Goal: Transaction & Acquisition: Purchase product/service

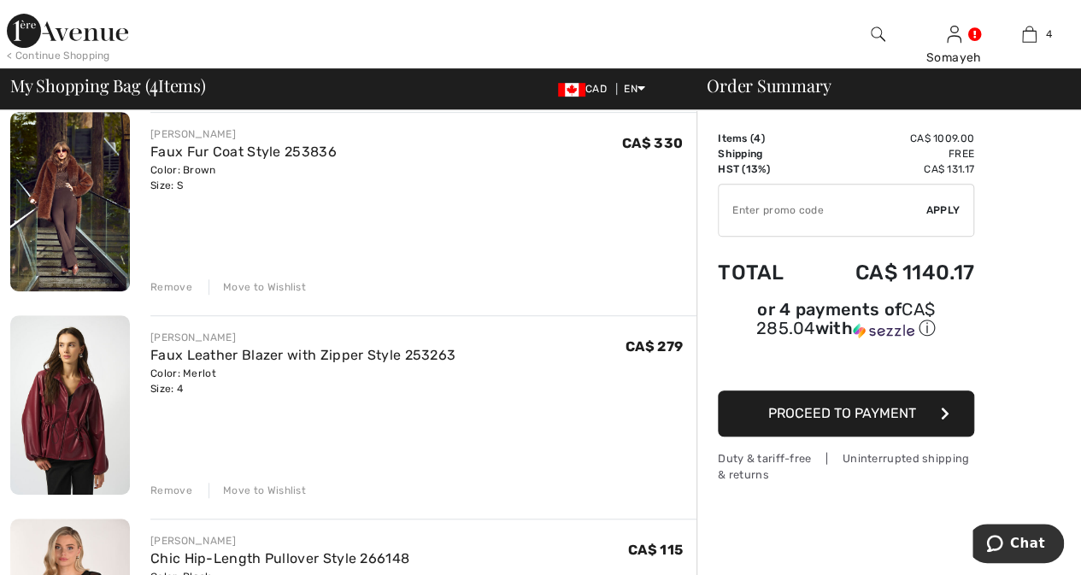
scroll to position [513, 0]
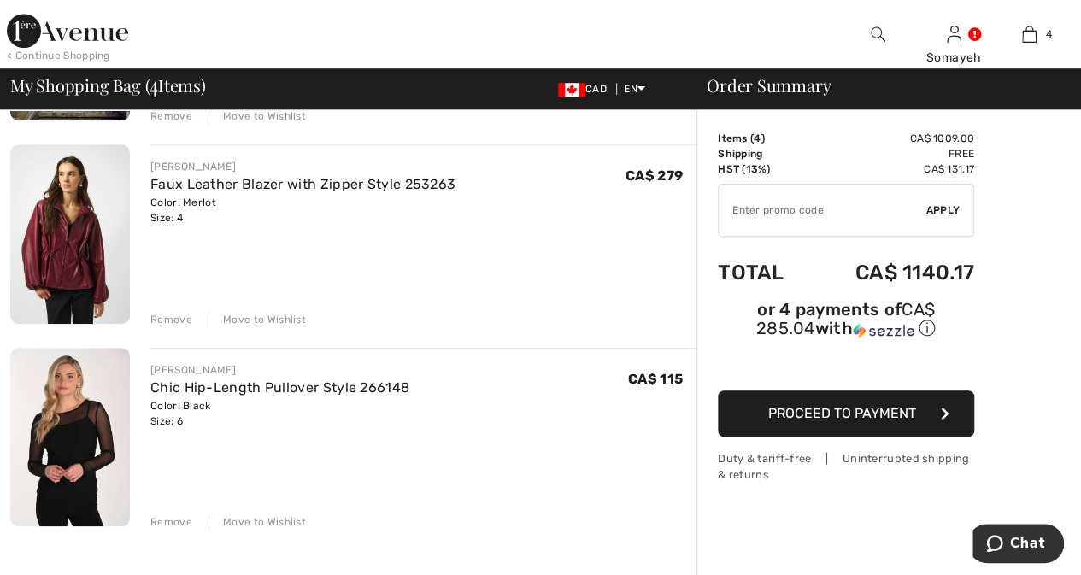
click at [85, 447] on img at bounding box center [70, 437] width 120 height 179
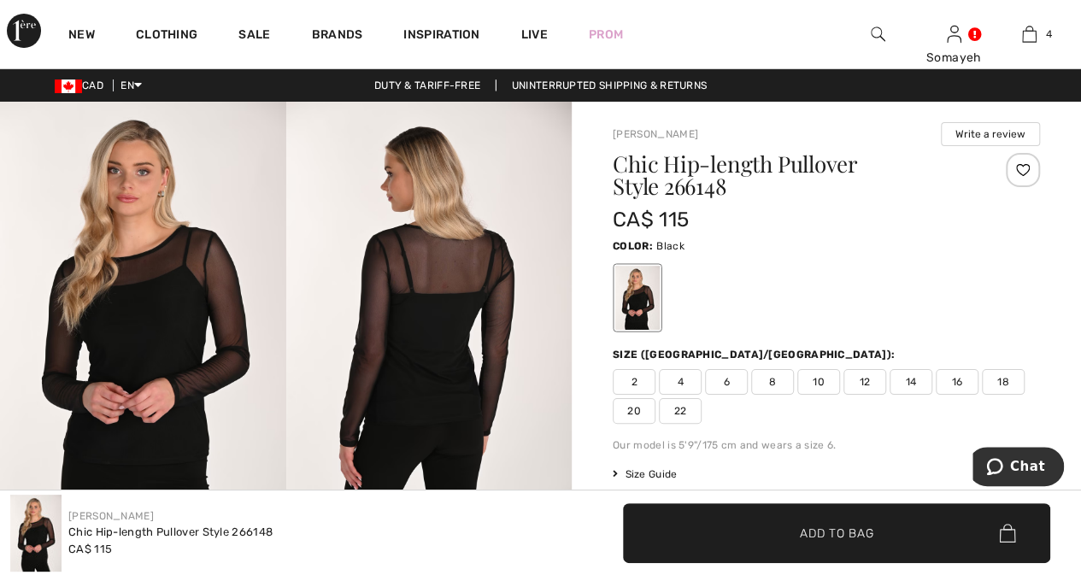
click at [138, 322] on img at bounding box center [143, 316] width 286 height 428
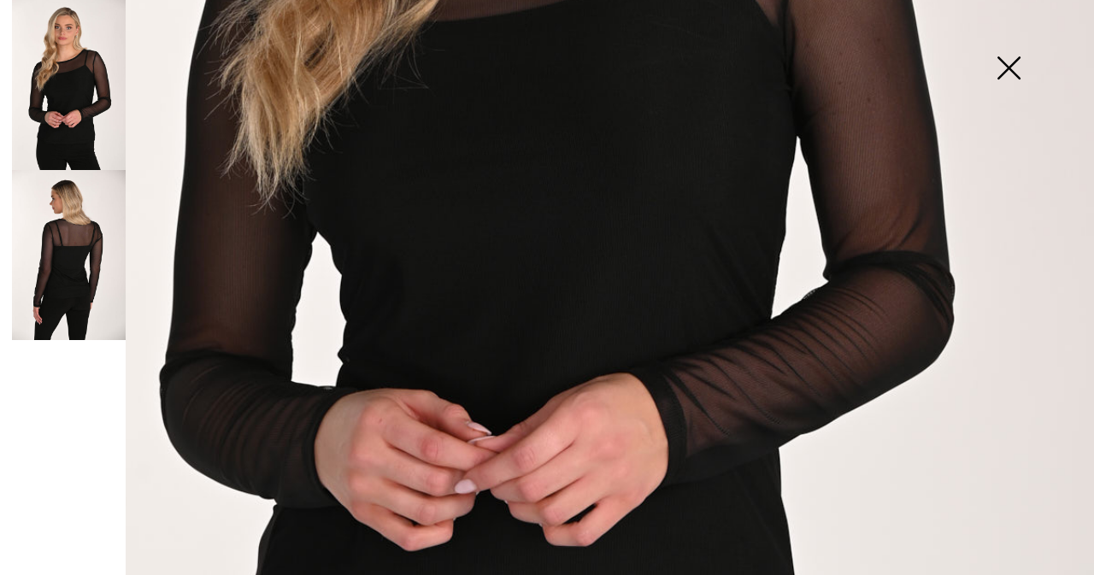
scroll to position [427, 0]
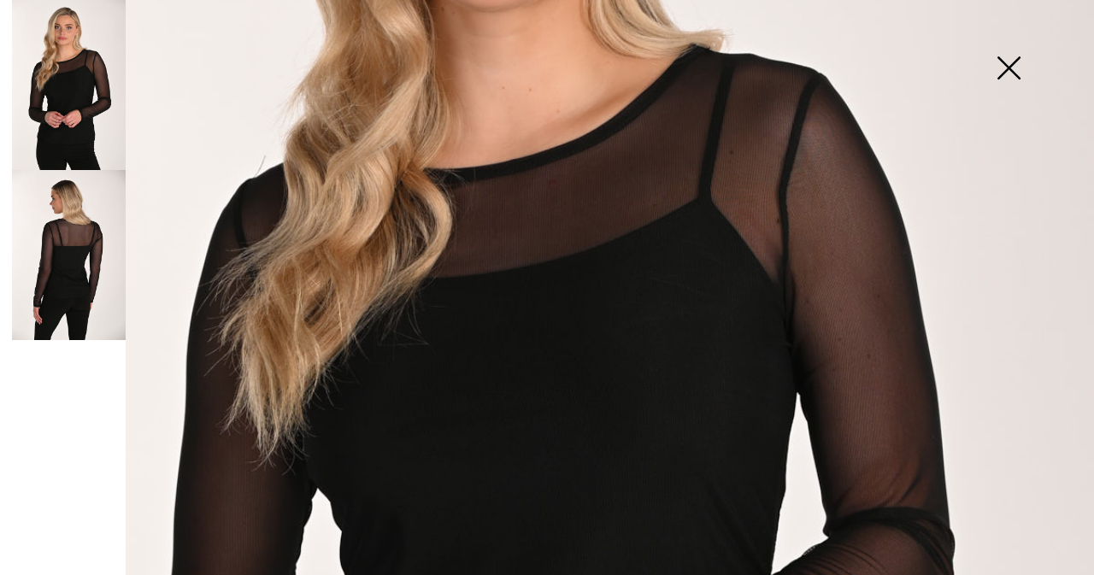
click at [81, 238] on img at bounding box center [69, 255] width 114 height 170
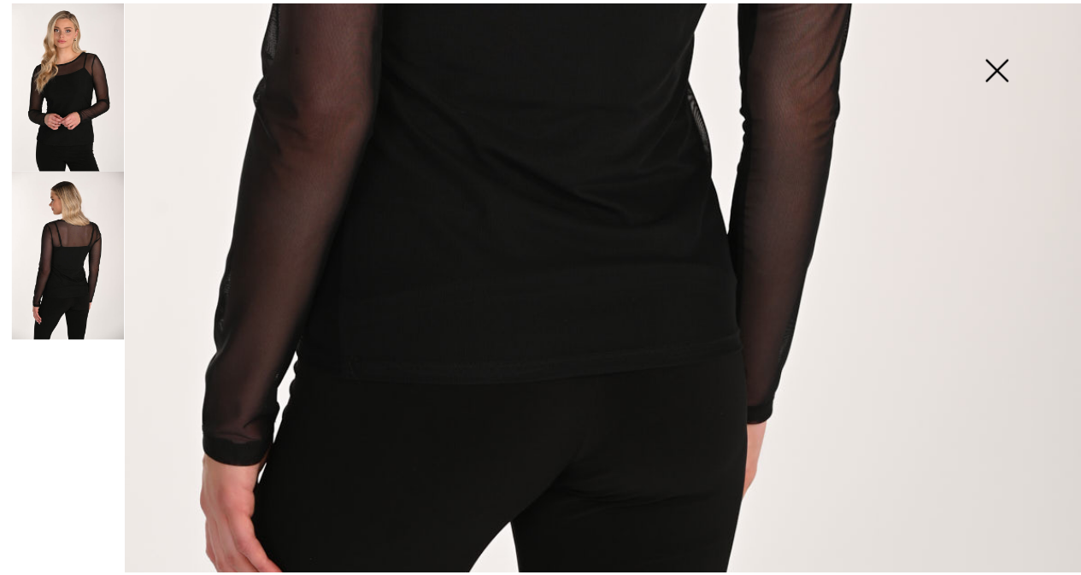
scroll to position [684, 0]
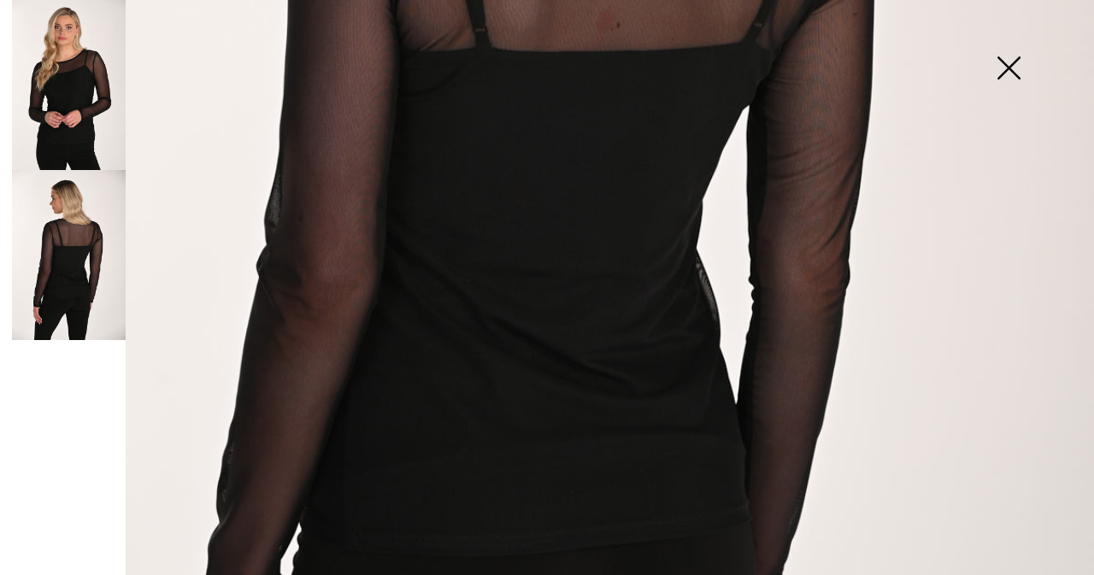
click at [1013, 71] on img at bounding box center [1008, 70] width 85 height 88
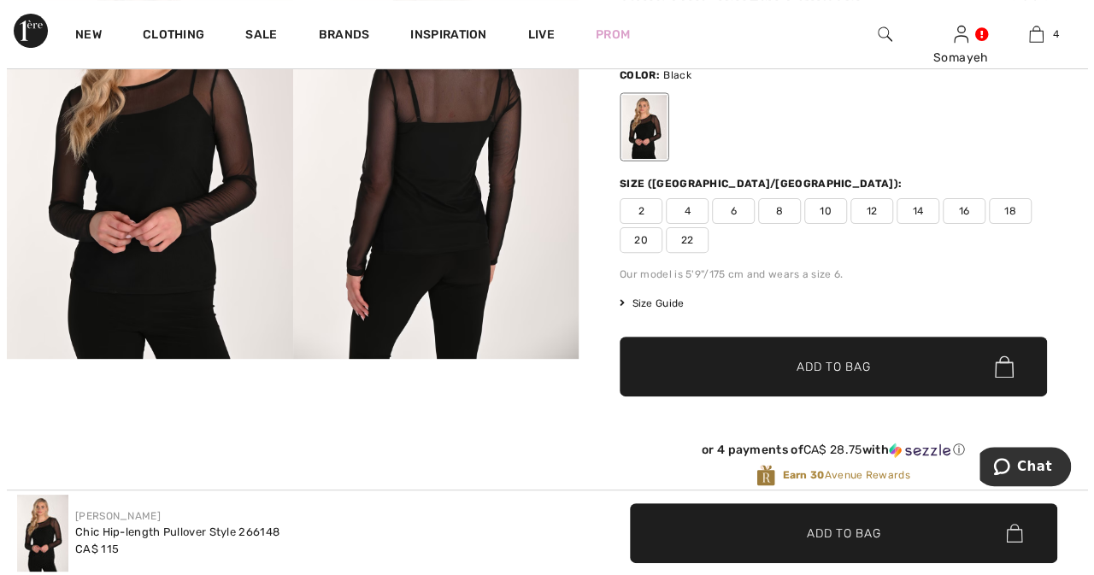
scroll to position [85, 0]
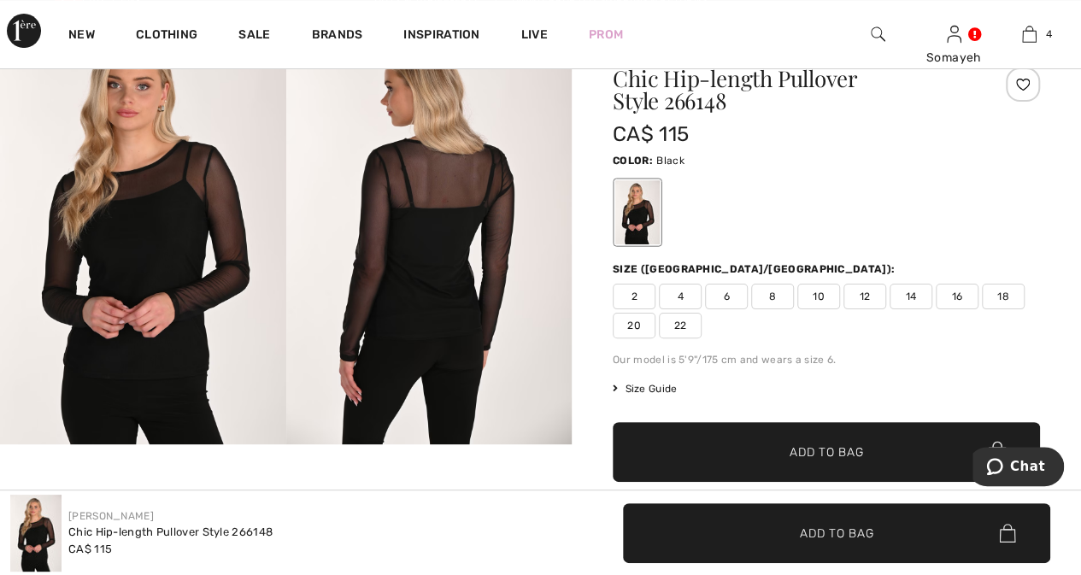
click at [103, 259] on img at bounding box center [143, 230] width 286 height 428
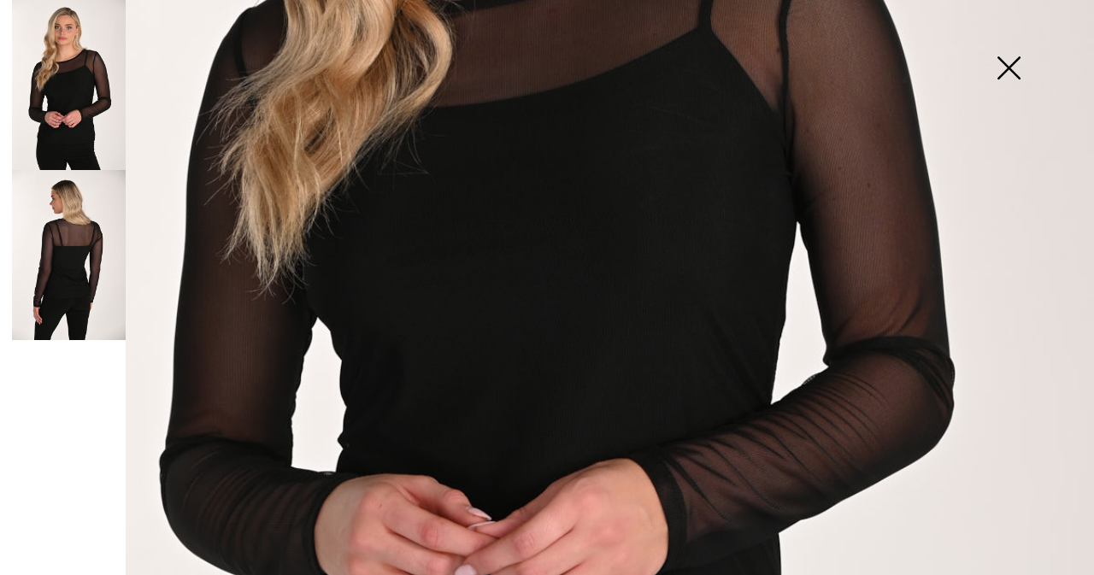
scroll to position [427, 0]
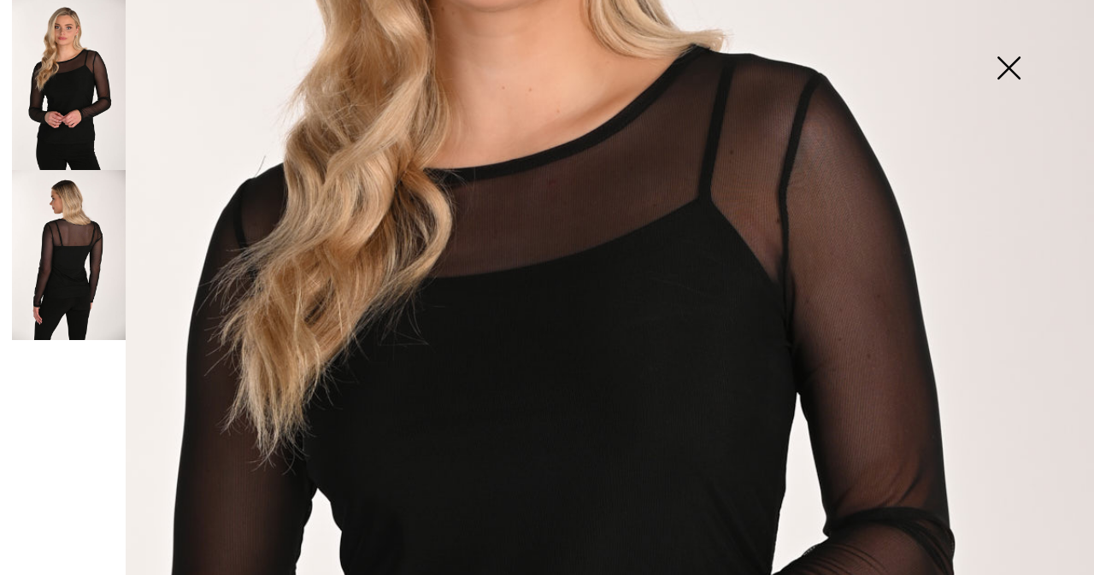
click at [97, 124] on img at bounding box center [69, 85] width 114 height 170
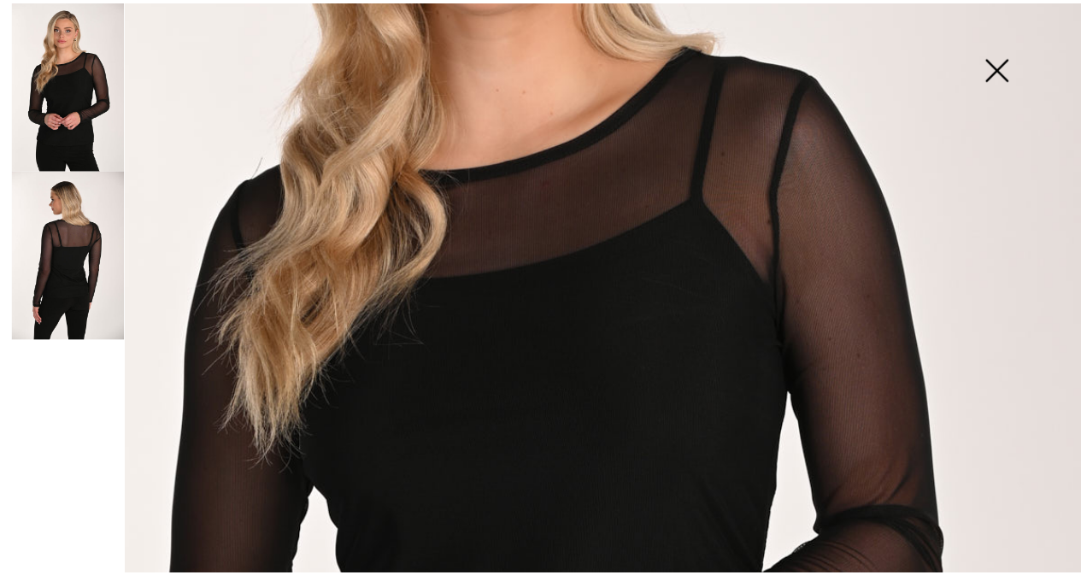
scroll to position [342, 0]
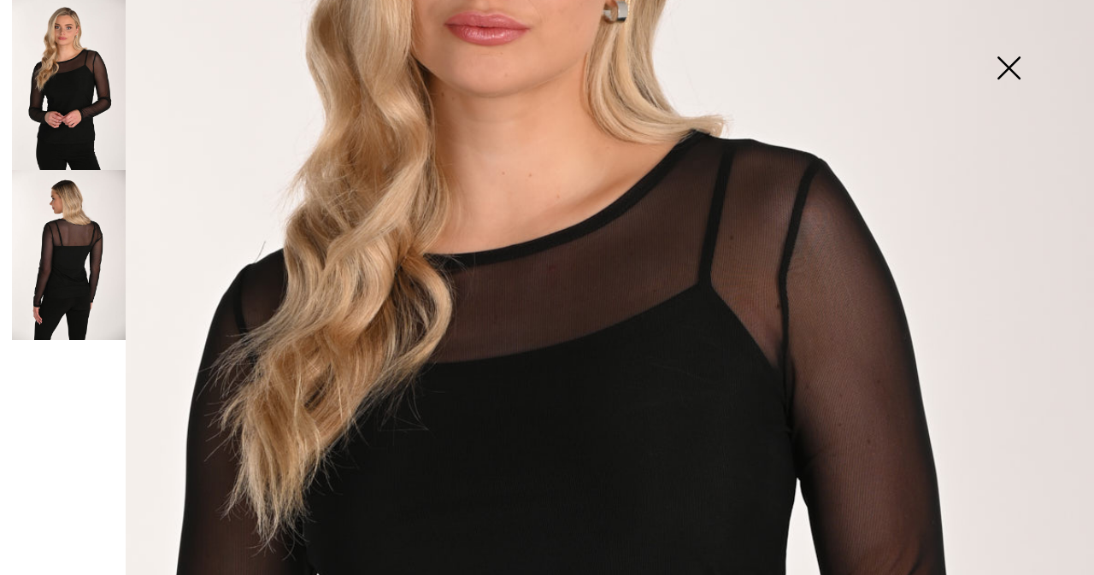
click at [1005, 71] on img at bounding box center [1008, 70] width 85 height 88
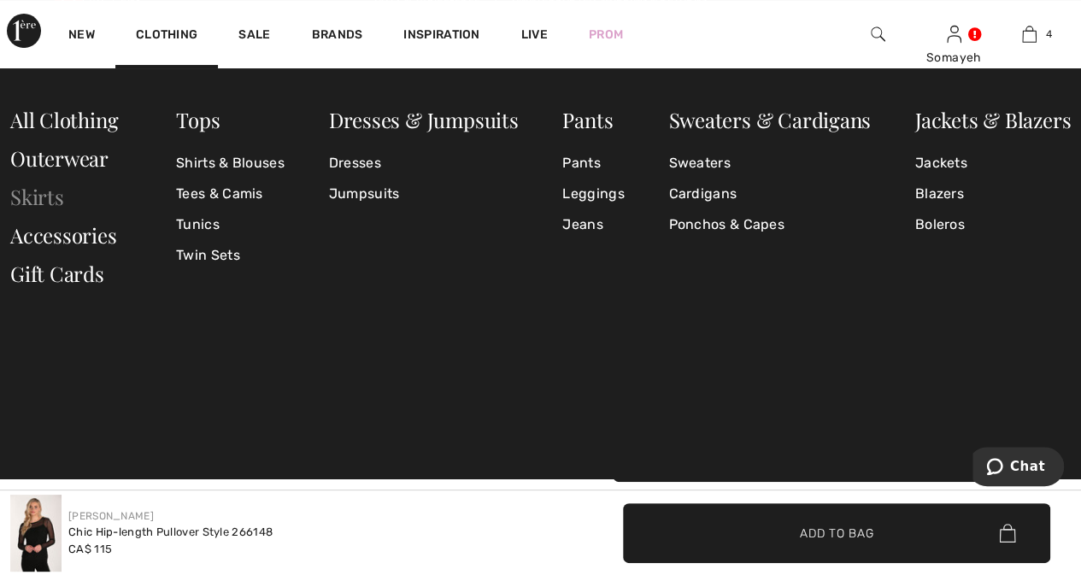
click at [38, 201] on link "Skirts" at bounding box center [37, 196] width 54 height 27
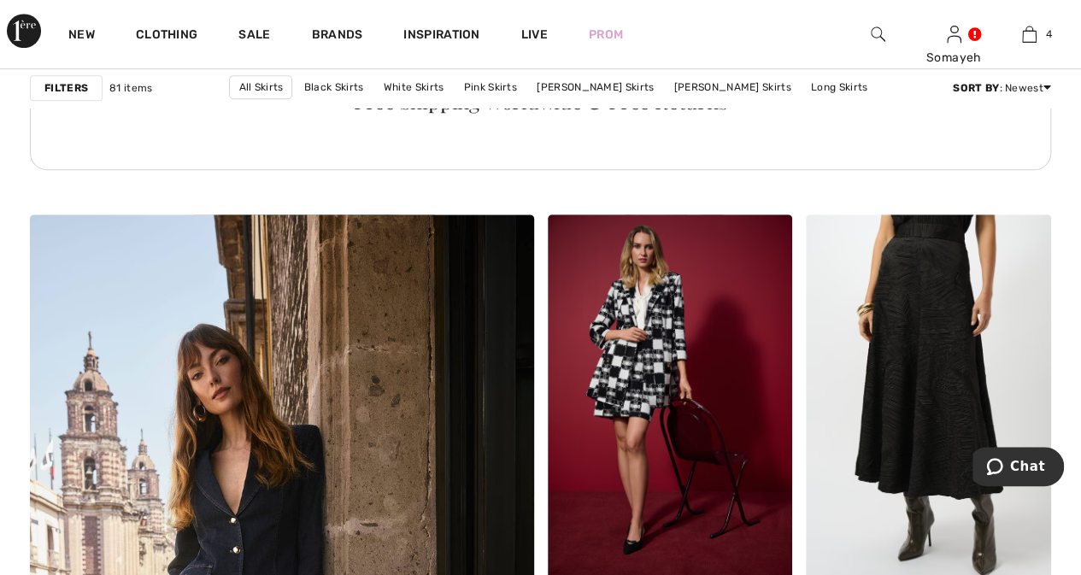
scroll to position [3930, 0]
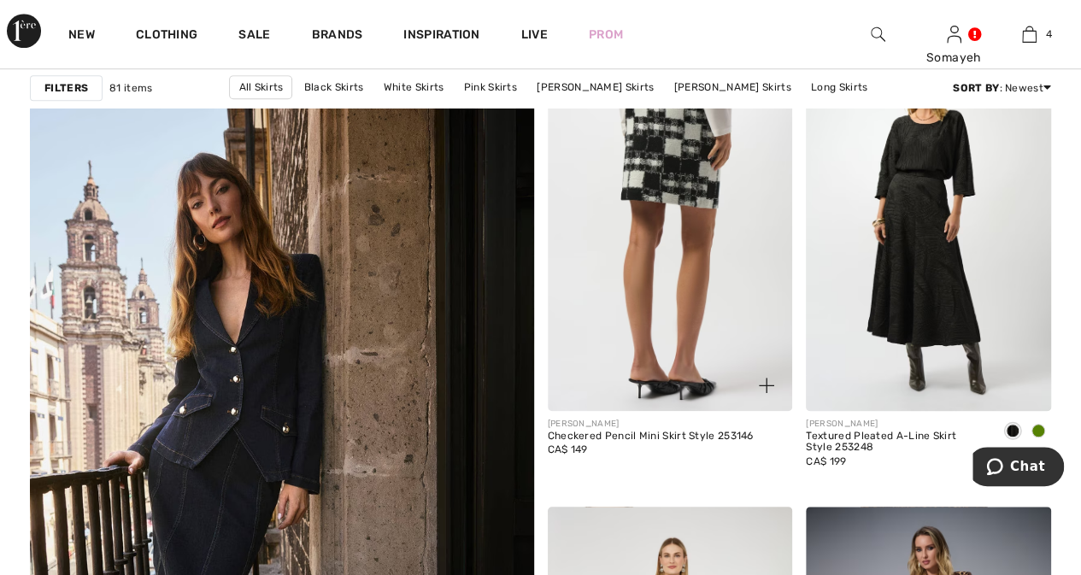
click at [627, 249] on img at bounding box center [670, 227] width 245 height 367
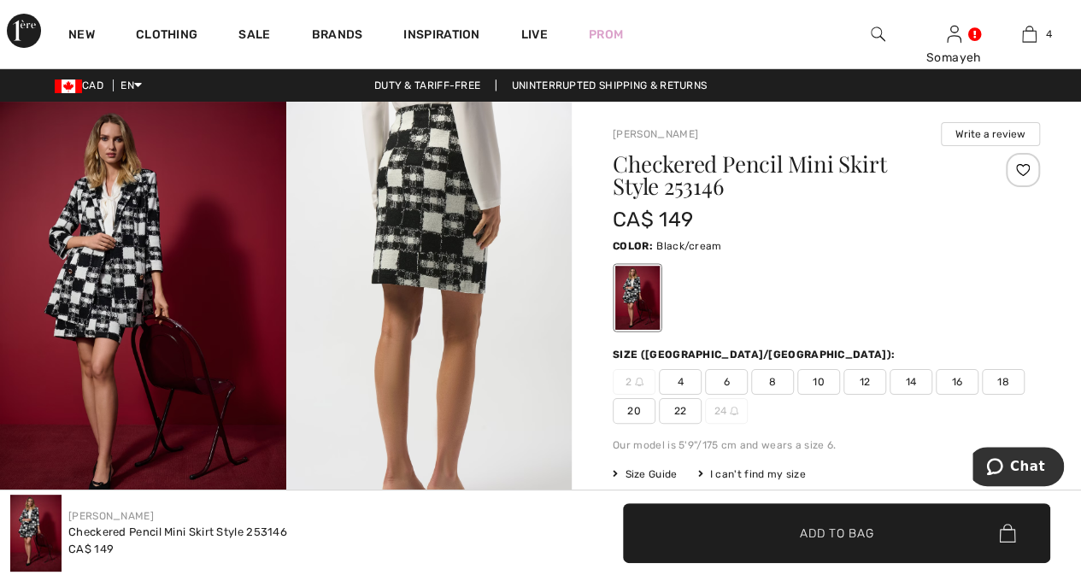
click at [111, 300] on img at bounding box center [143, 316] width 286 height 429
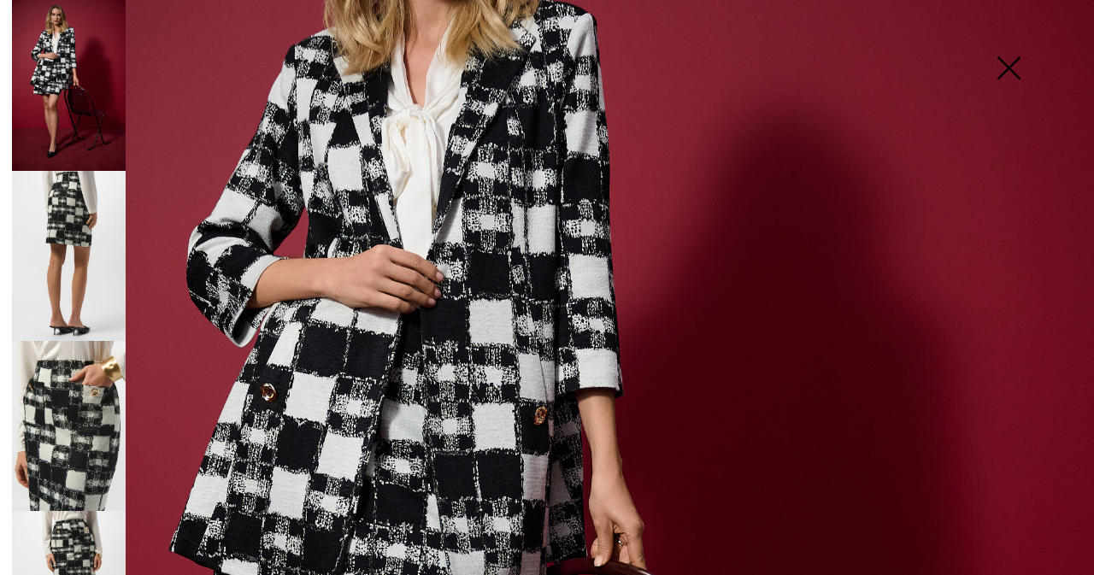
scroll to position [427, 0]
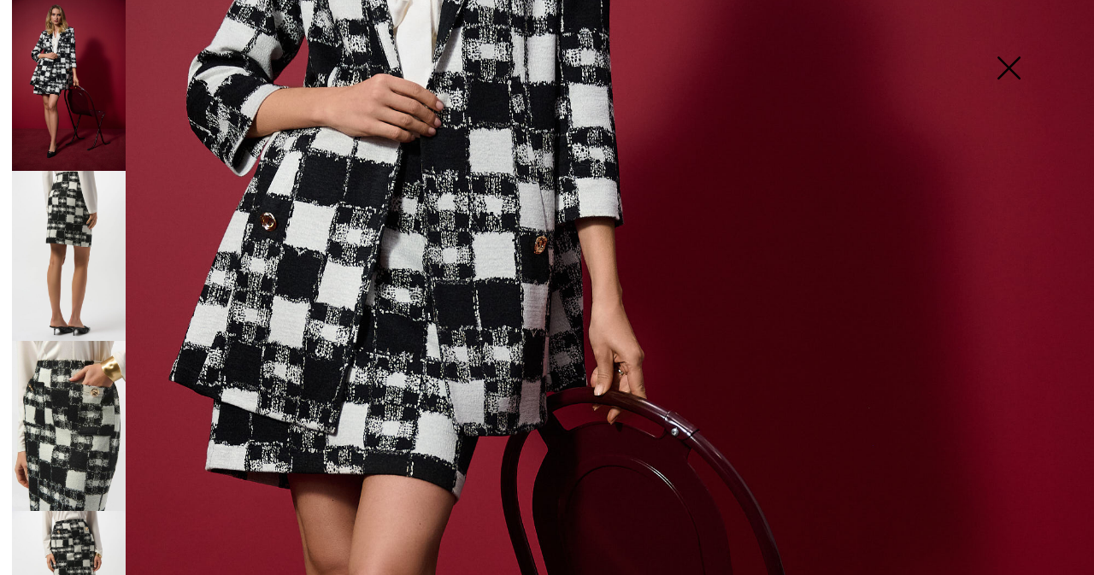
click at [55, 220] on img at bounding box center [69, 256] width 114 height 170
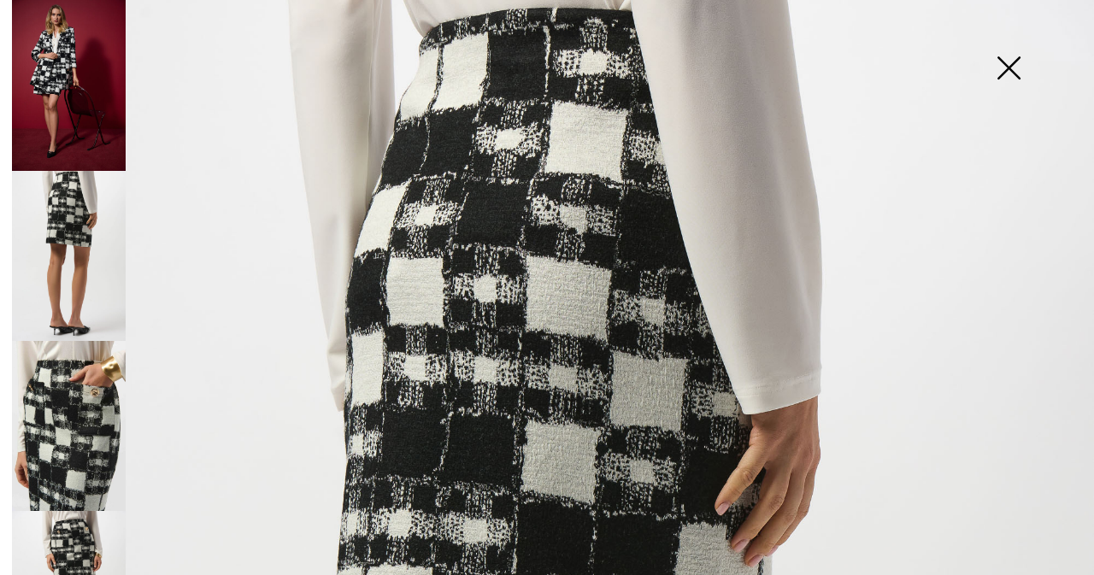
scroll to position [256, 0]
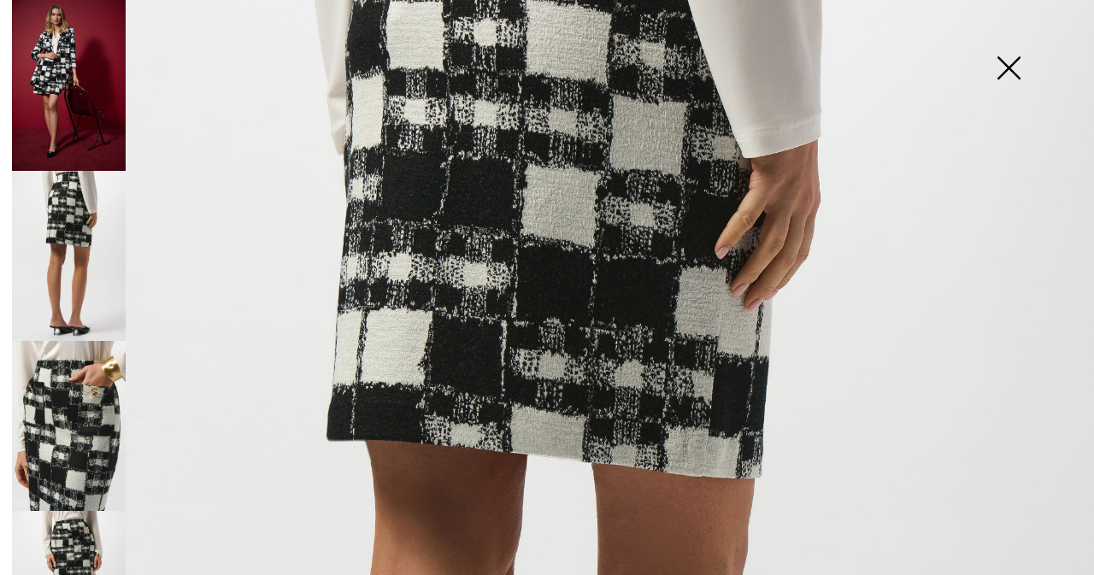
click at [77, 403] on img at bounding box center [69, 426] width 114 height 170
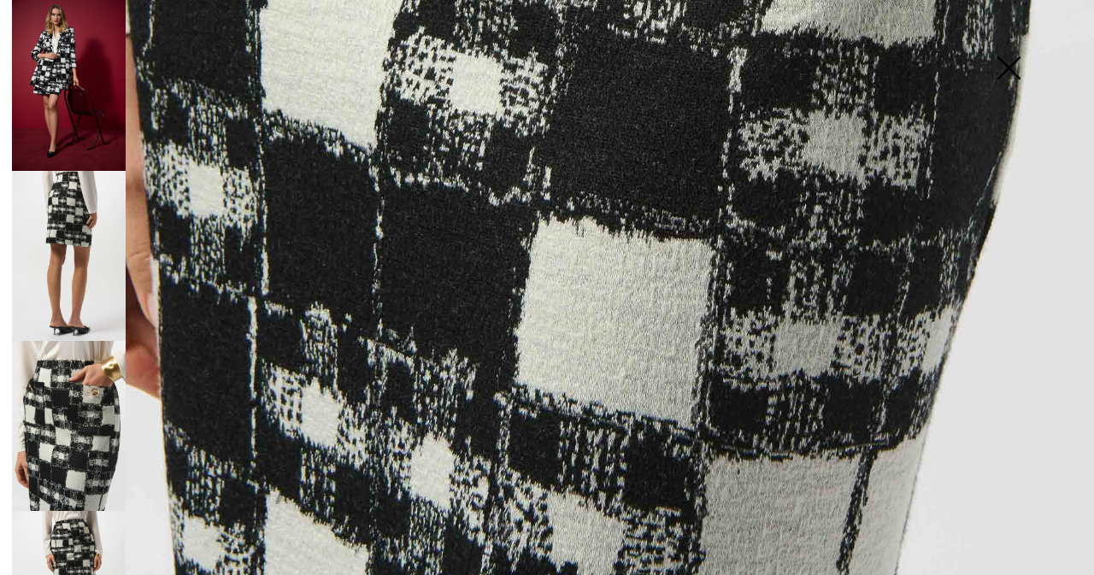
scroll to position [1044, 0]
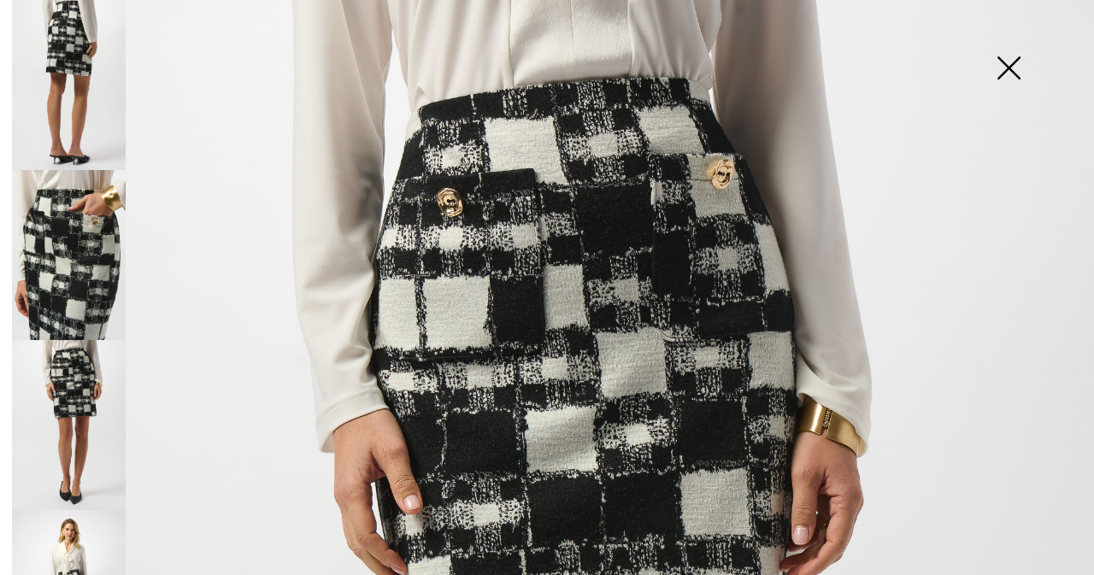
scroll to position [342, 0]
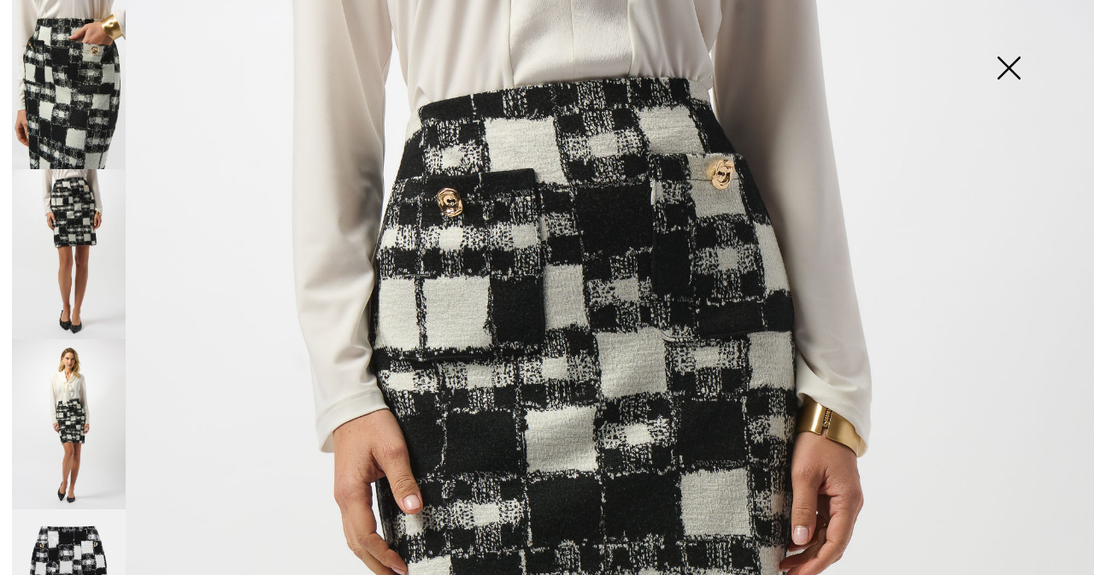
click at [80, 404] on img at bounding box center [69, 424] width 114 height 170
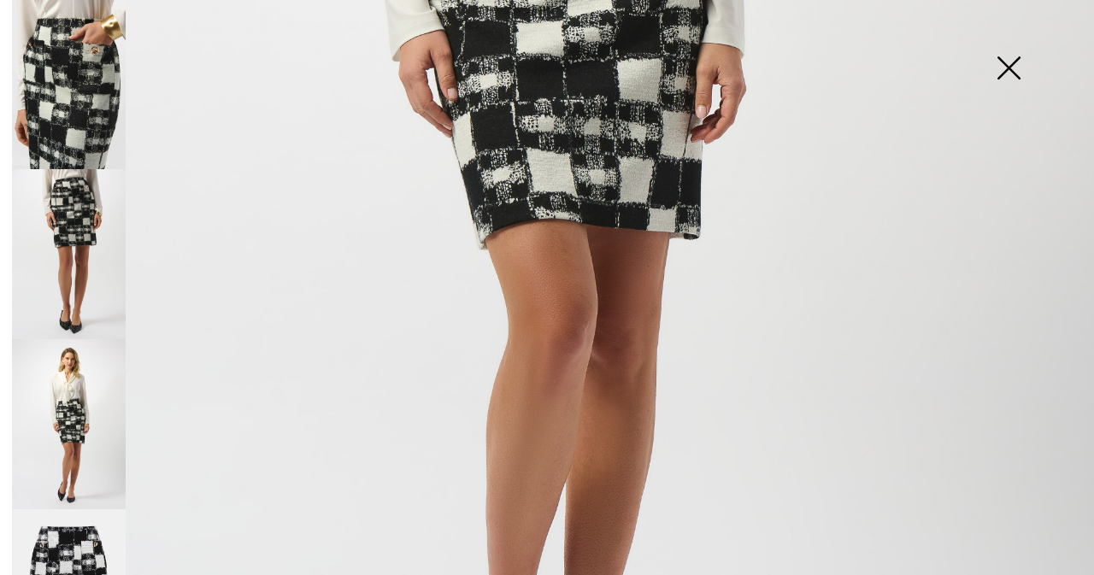
scroll to position [410, 0]
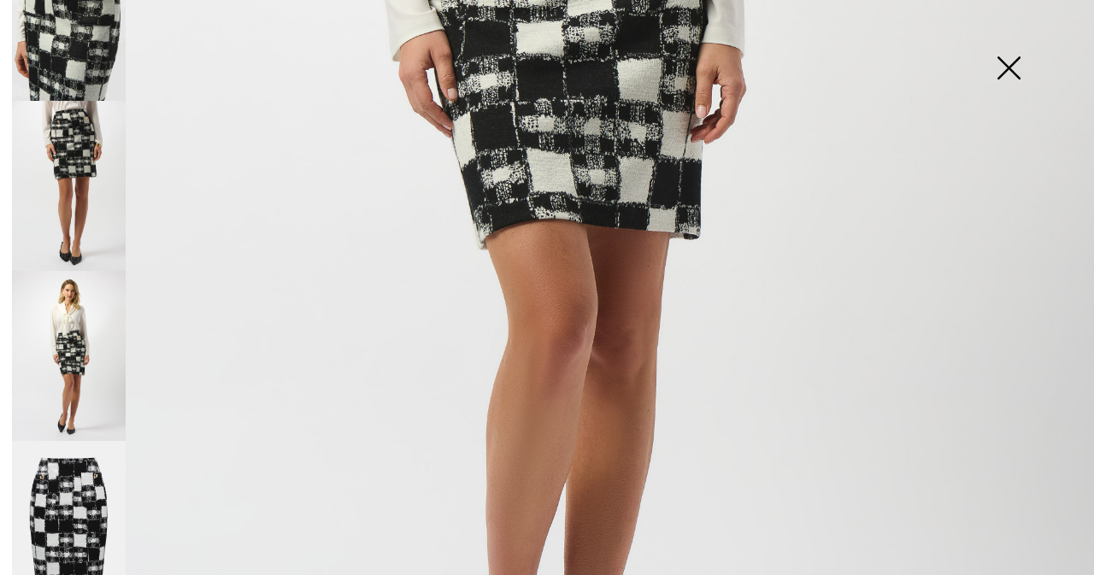
click at [88, 484] on img at bounding box center [69, 526] width 114 height 171
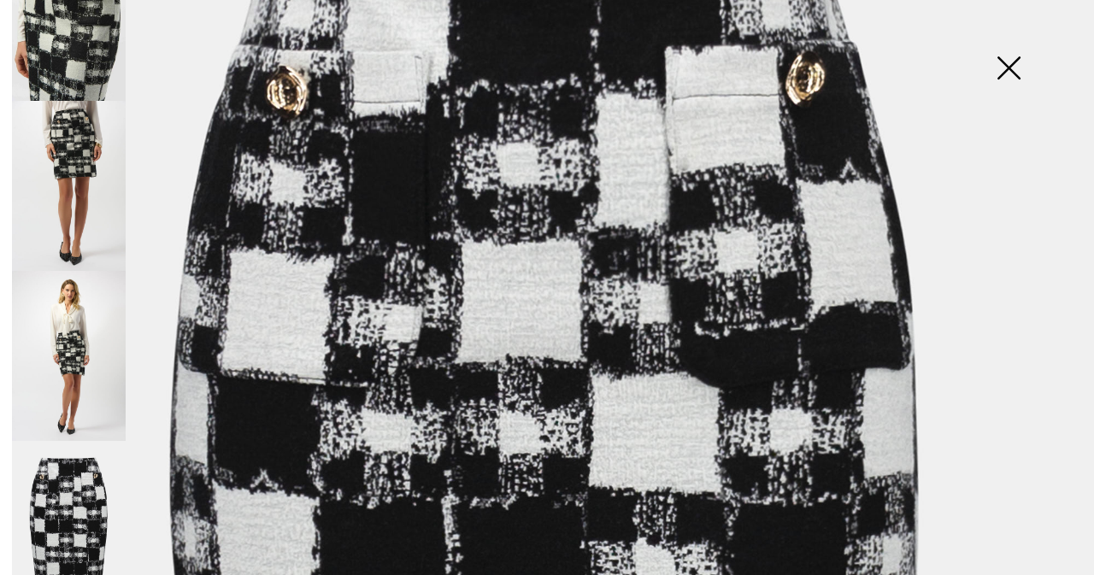
scroll to position [85, 0]
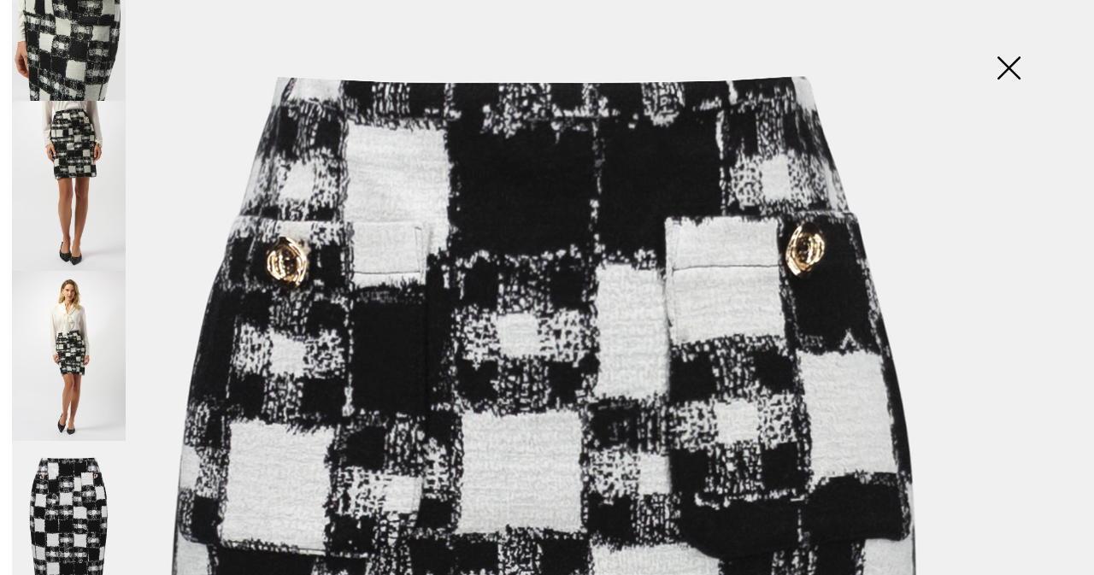
click at [97, 324] on img at bounding box center [69, 356] width 114 height 170
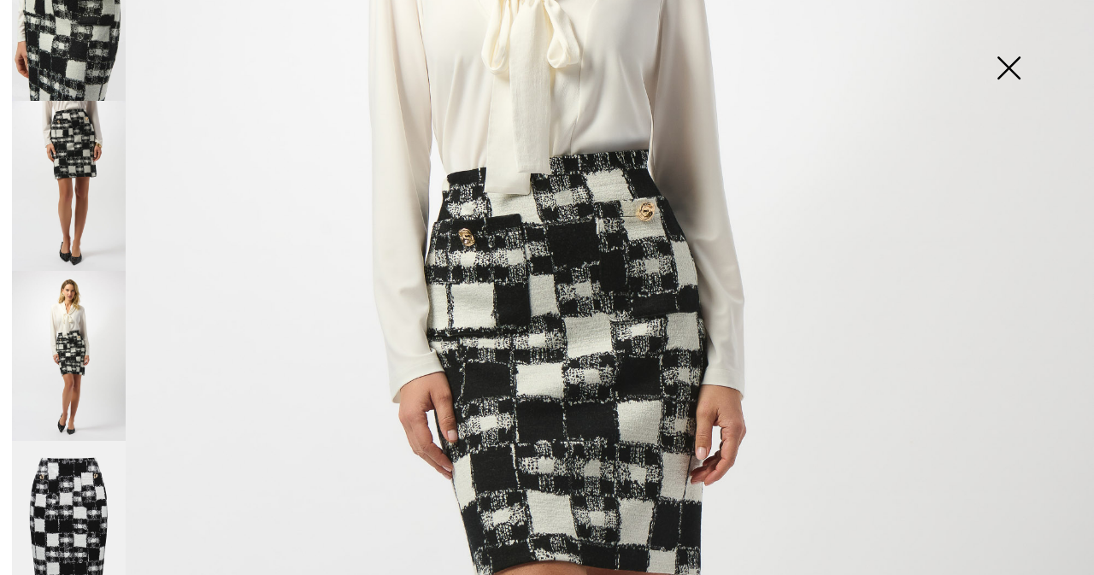
scroll to position [598, 0]
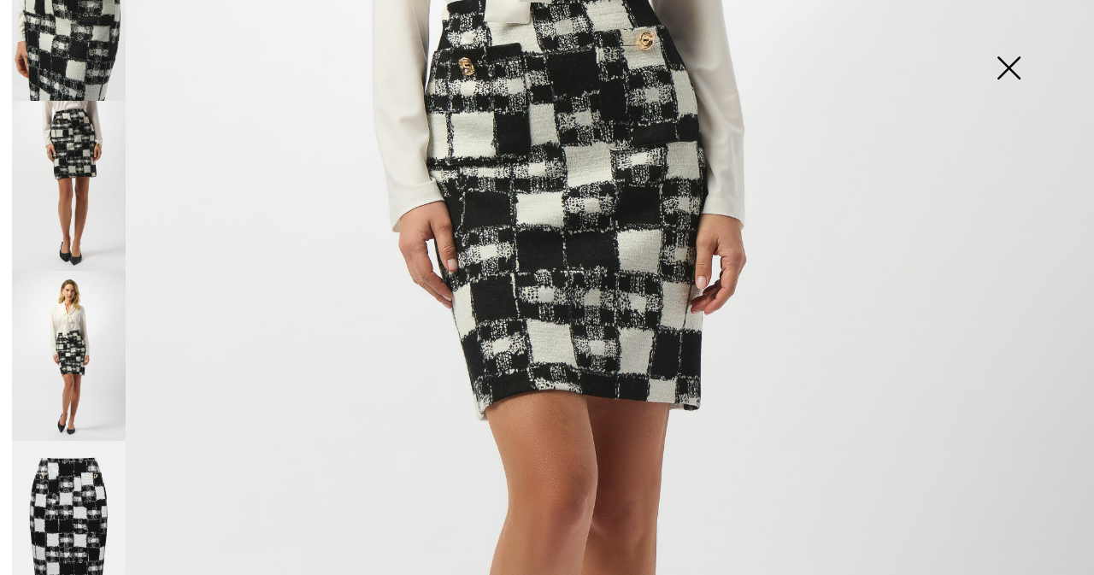
click at [84, 153] on img at bounding box center [69, 186] width 114 height 170
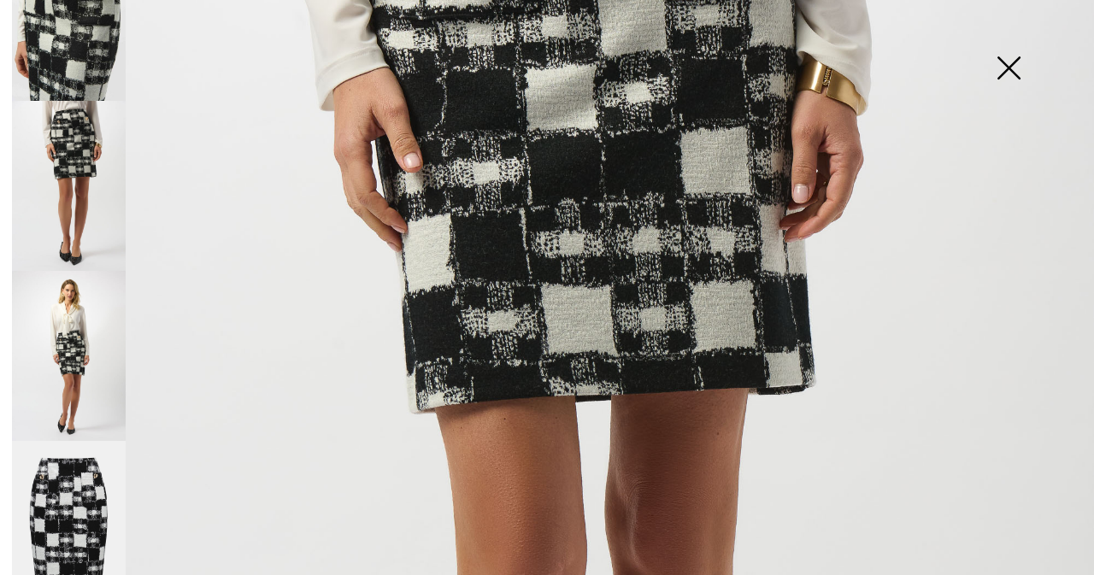
scroll to position [0, 0]
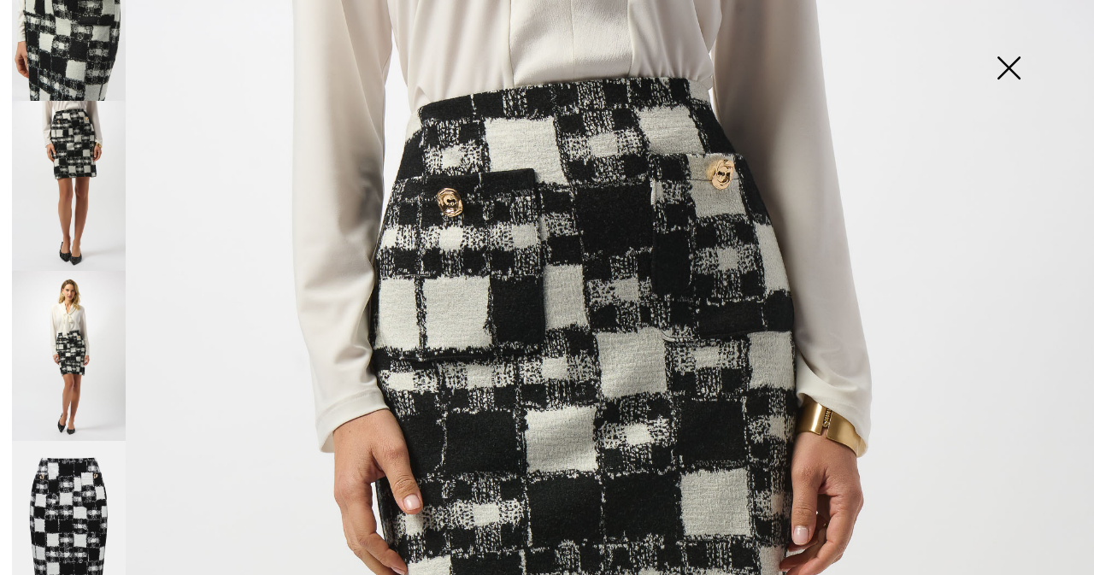
click at [87, 471] on img at bounding box center [69, 526] width 114 height 171
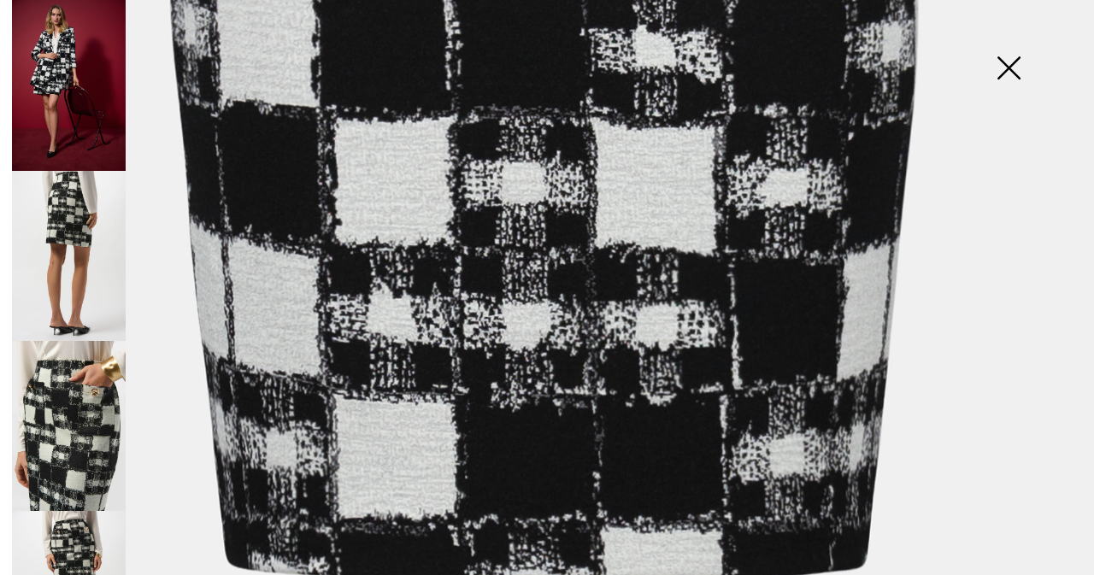
click at [61, 131] on img at bounding box center [69, 85] width 114 height 171
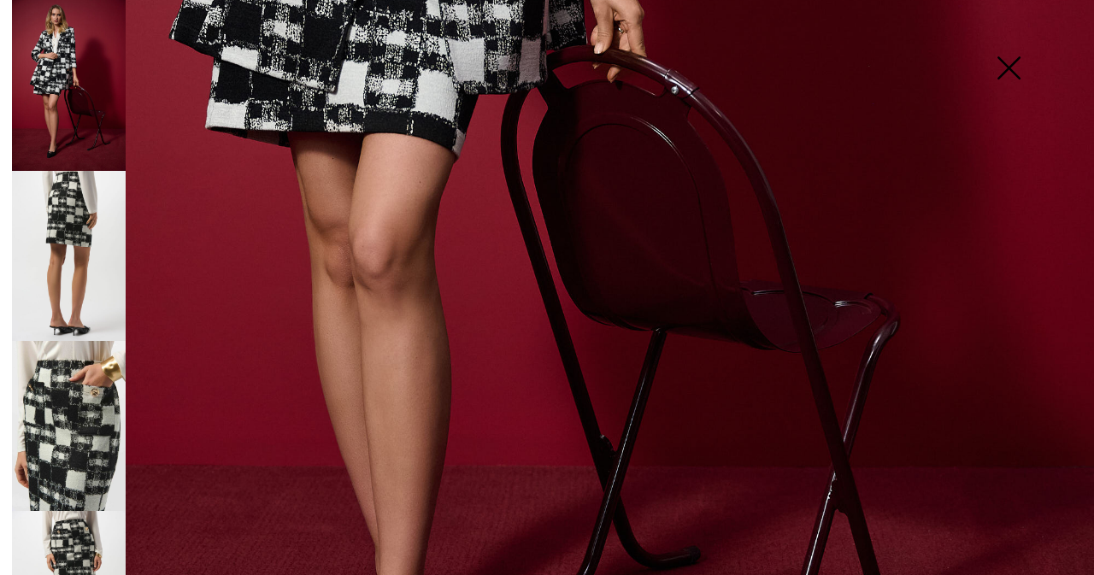
scroll to position [513, 0]
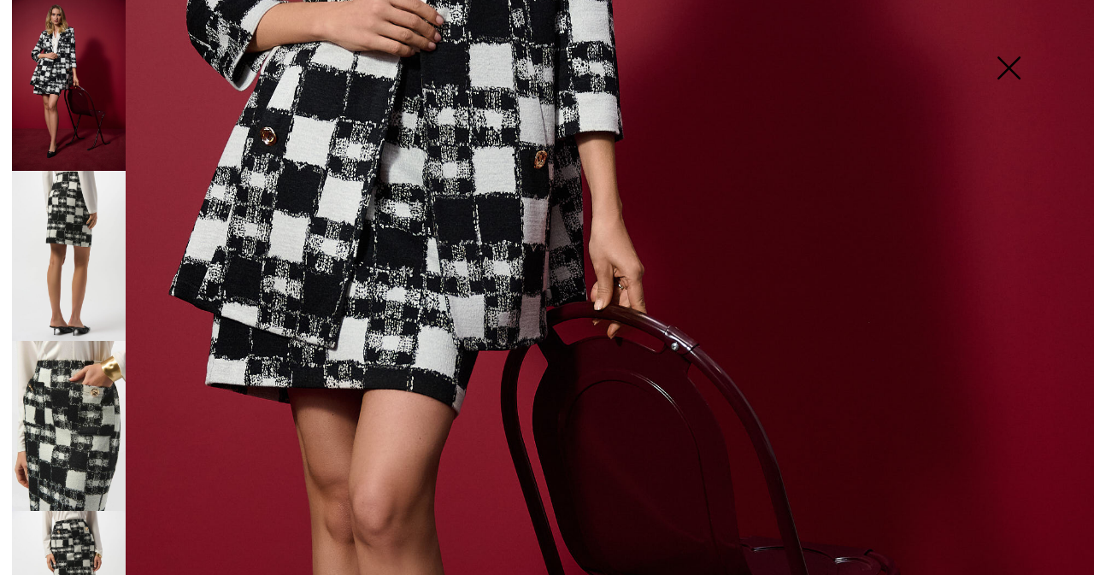
click at [69, 226] on img at bounding box center [69, 256] width 114 height 170
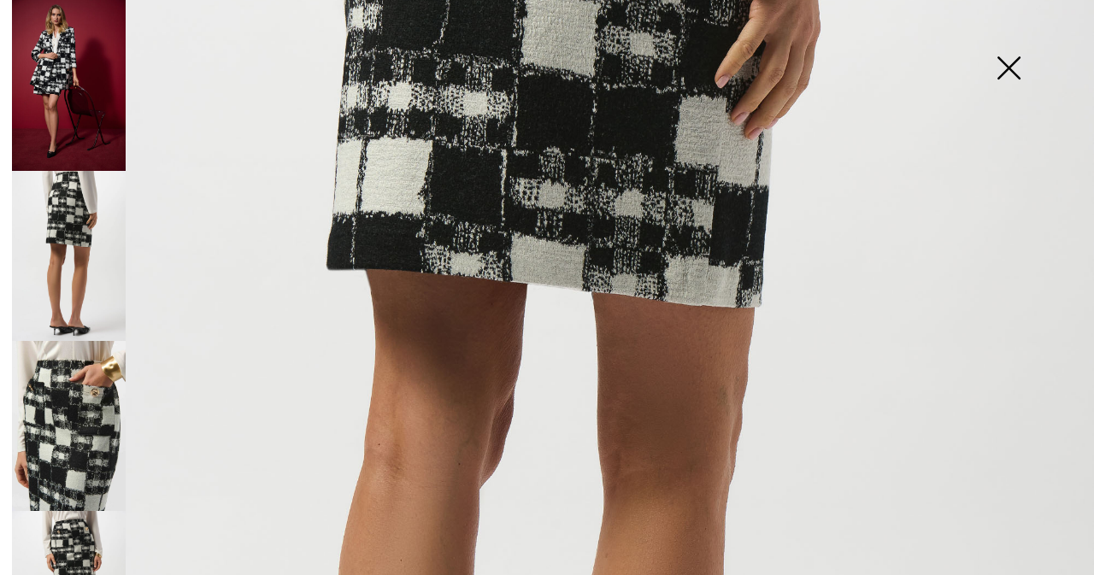
scroll to position [256, 0]
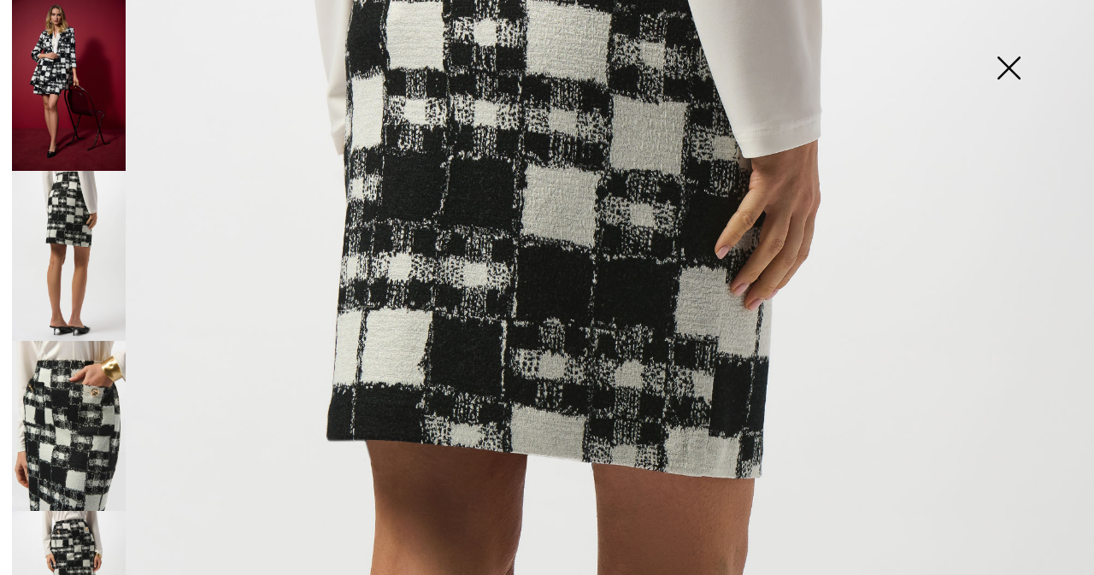
click at [89, 416] on img at bounding box center [69, 426] width 114 height 170
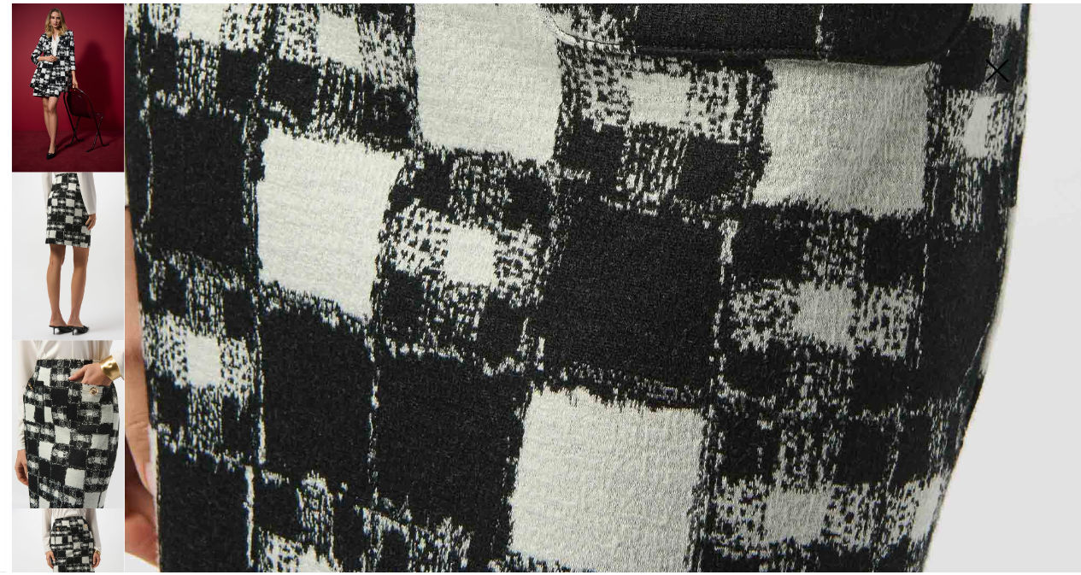
scroll to position [1044, 0]
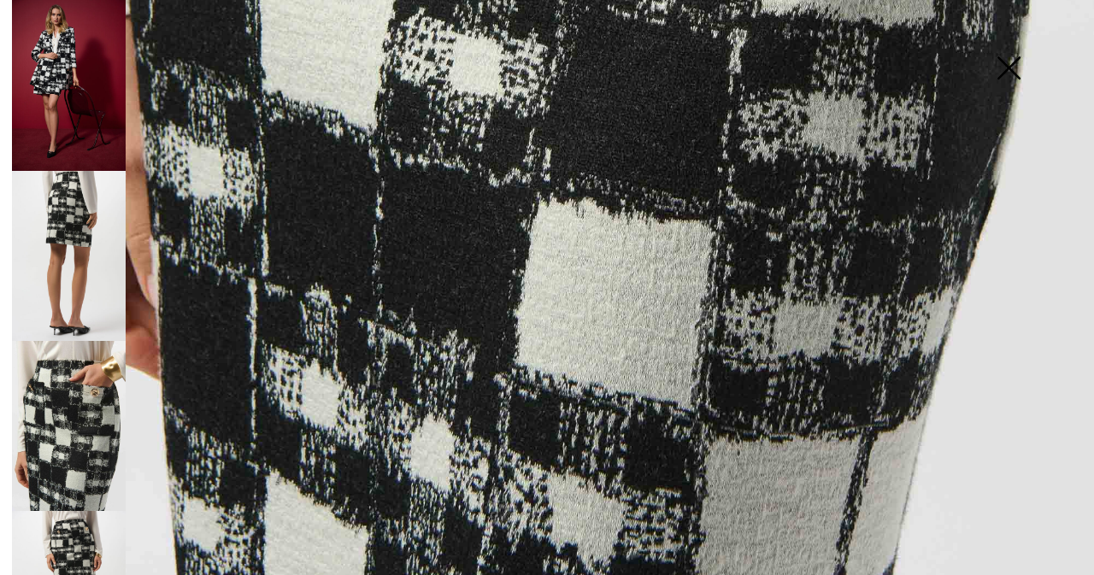
click at [1012, 66] on img at bounding box center [1008, 70] width 85 height 88
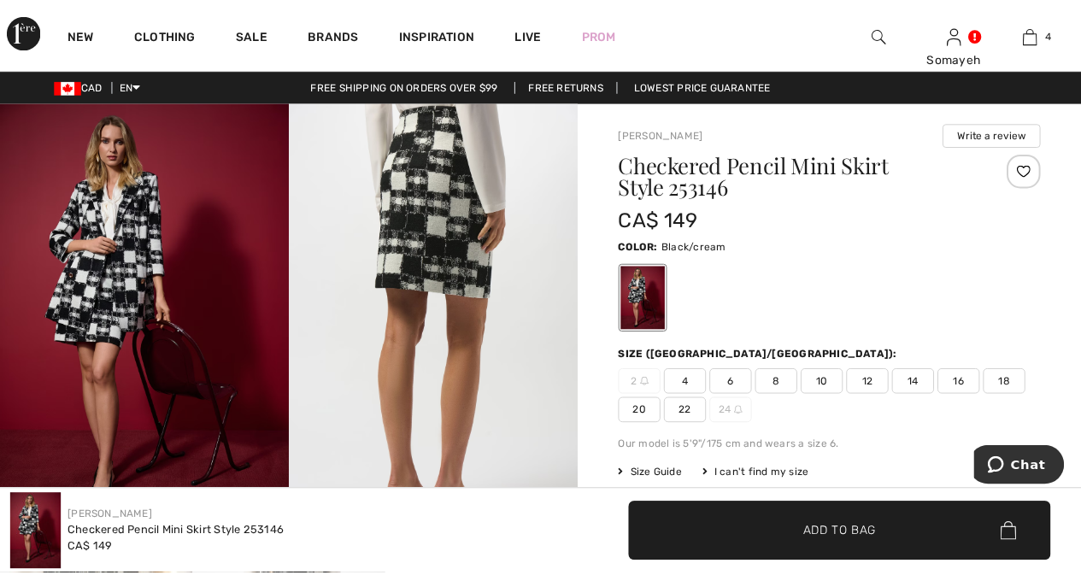
scroll to position [1024, 0]
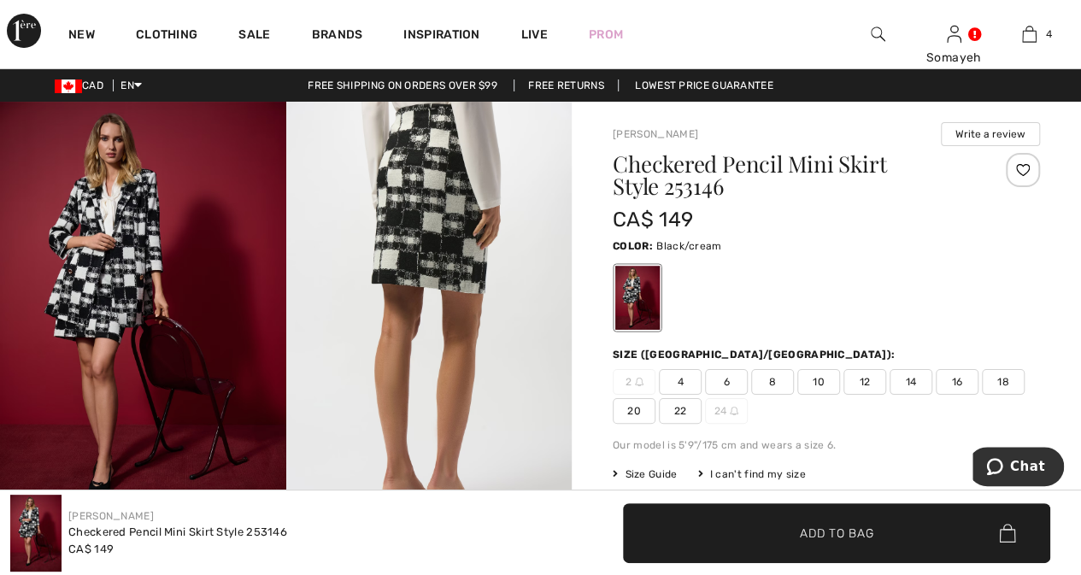
click at [675, 377] on span "4" at bounding box center [680, 382] width 43 height 26
click at [781, 517] on span "✔ Added to Bag Add to Bag" at bounding box center [836, 533] width 427 height 60
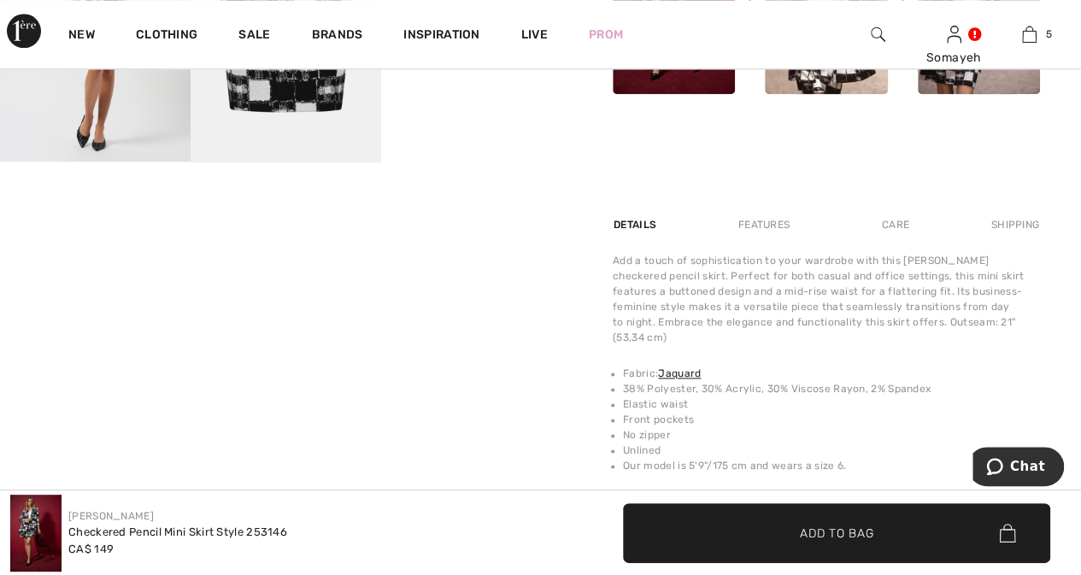
scroll to position [769, 0]
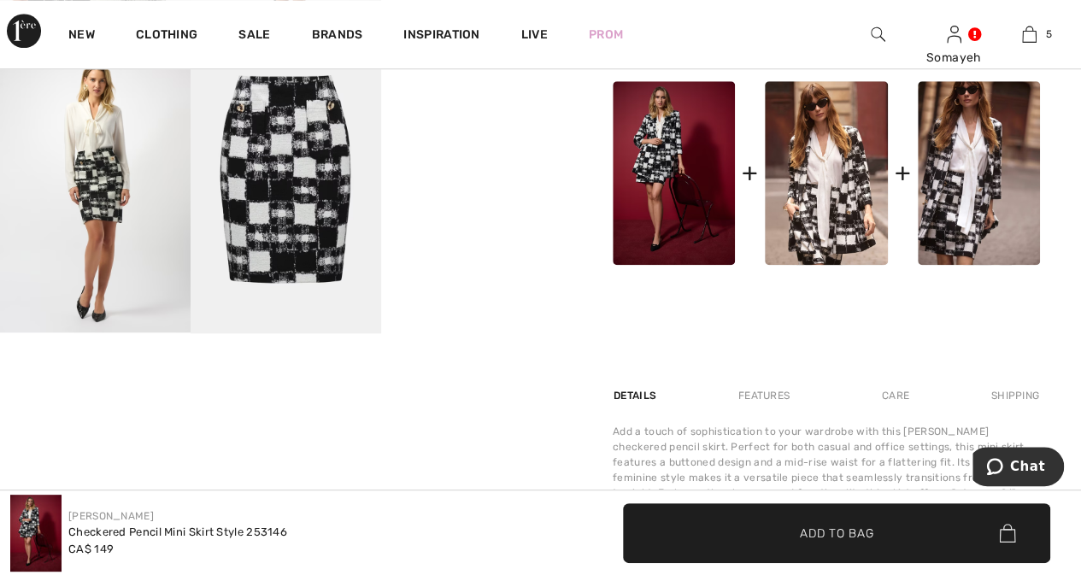
click at [97, 209] on img at bounding box center [95, 189] width 191 height 285
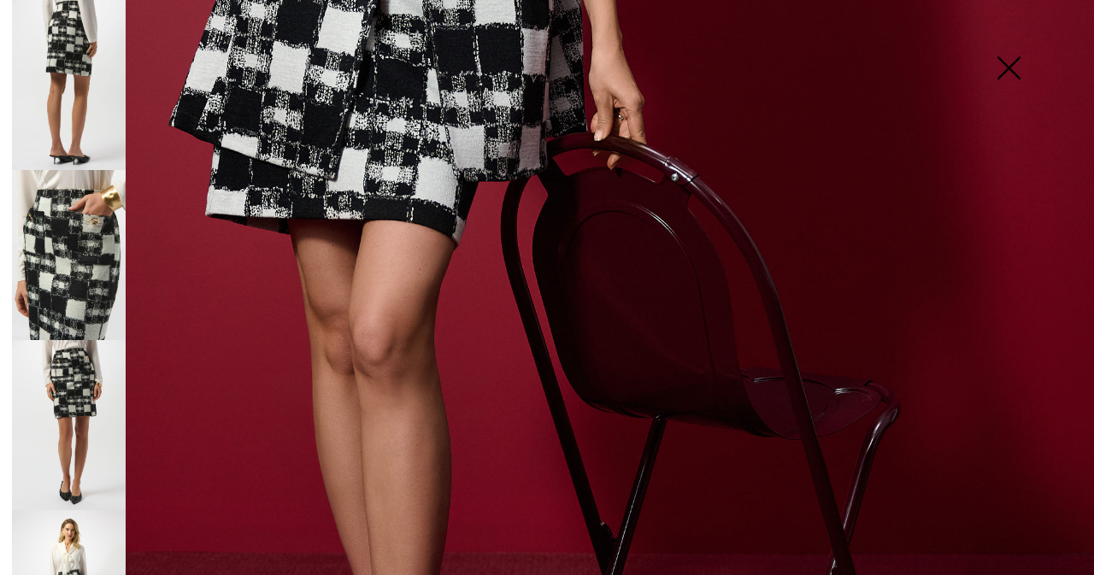
scroll to position [410, 0]
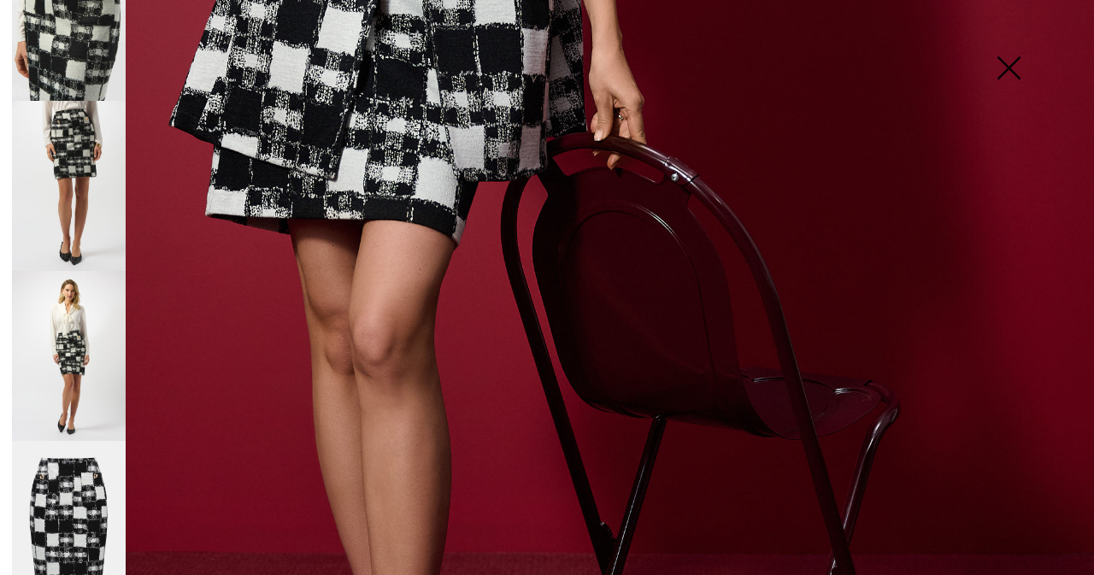
click at [71, 476] on img at bounding box center [69, 526] width 114 height 171
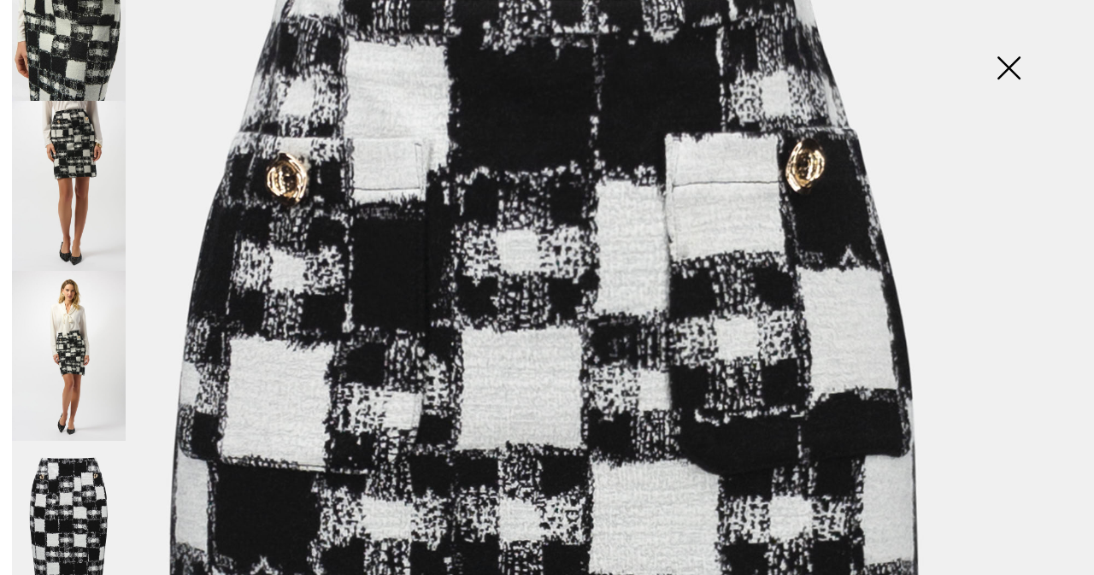
scroll to position [84, 0]
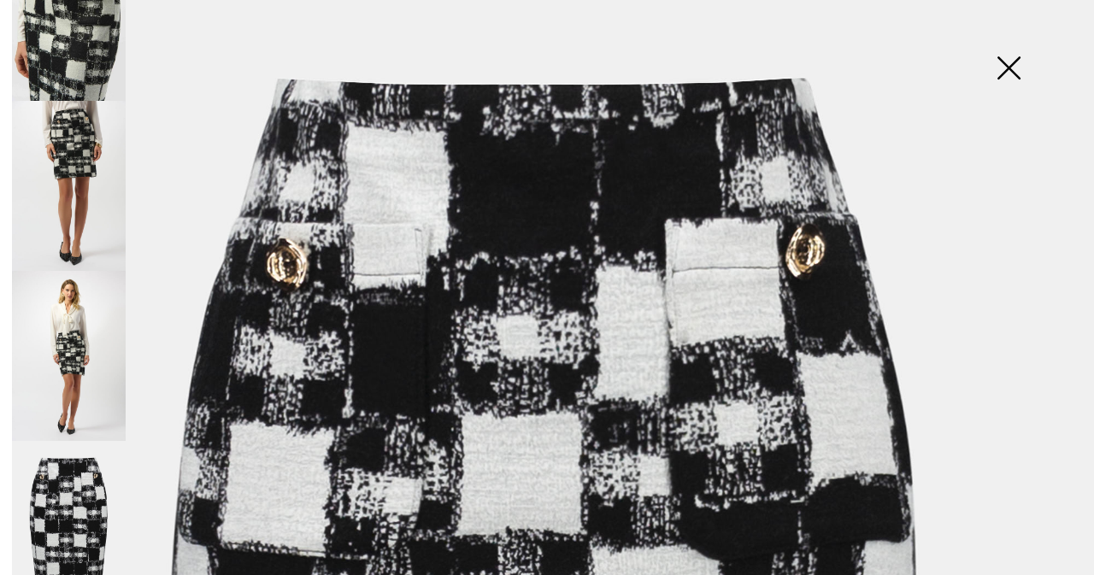
click at [68, 326] on img at bounding box center [69, 356] width 114 height 170
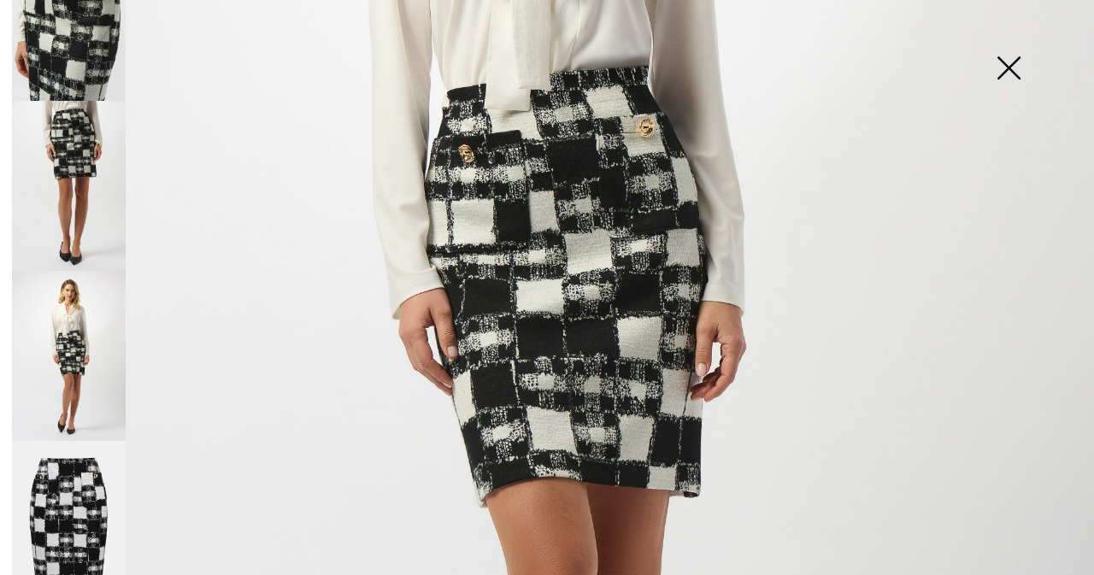
scroll to position [255, 0]
